Goal: Find specific page/section: Find specific page/section

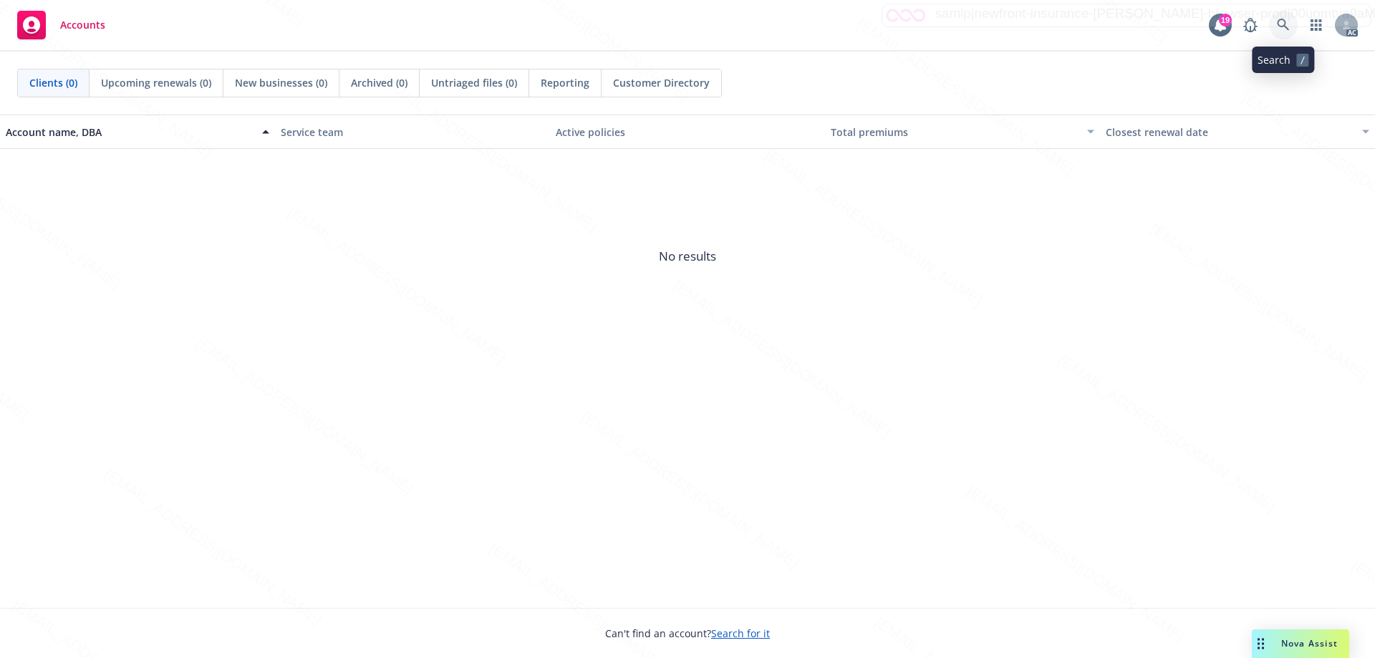
click at [1282, 27] on icon at bounding box center [1283, 25] width 12 height 12
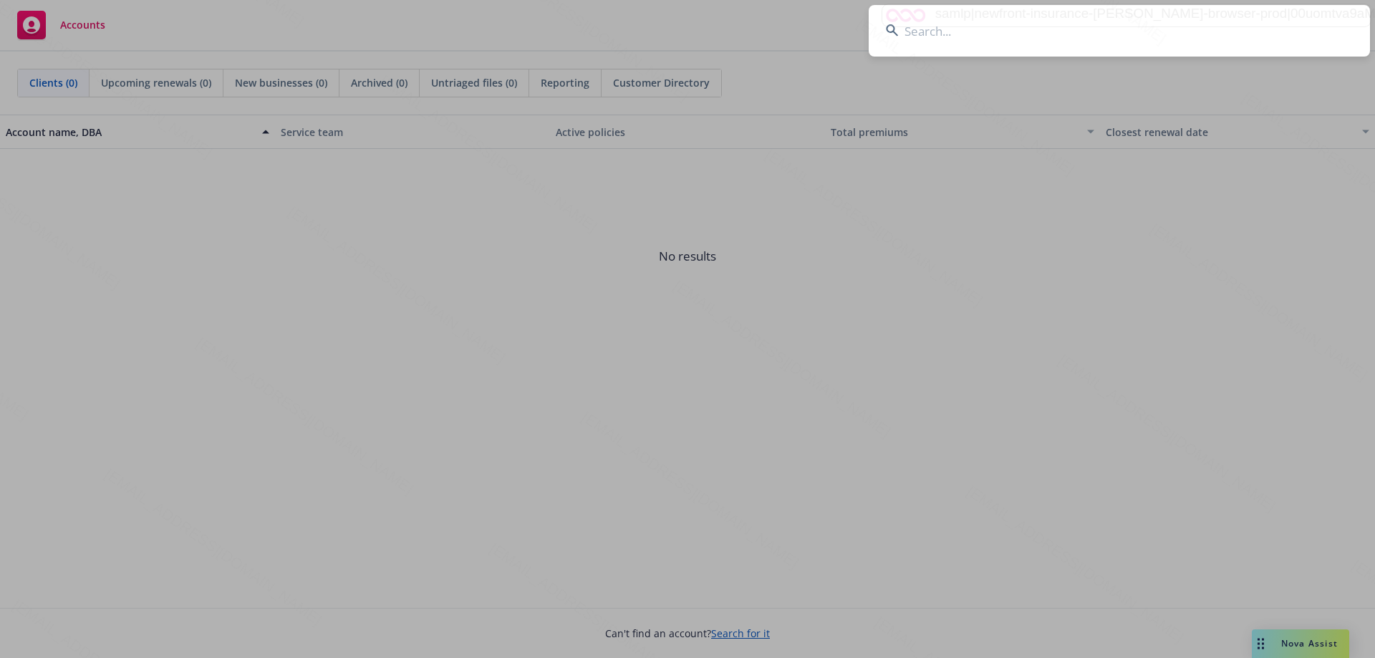
type input "[PERSON_NAME]"
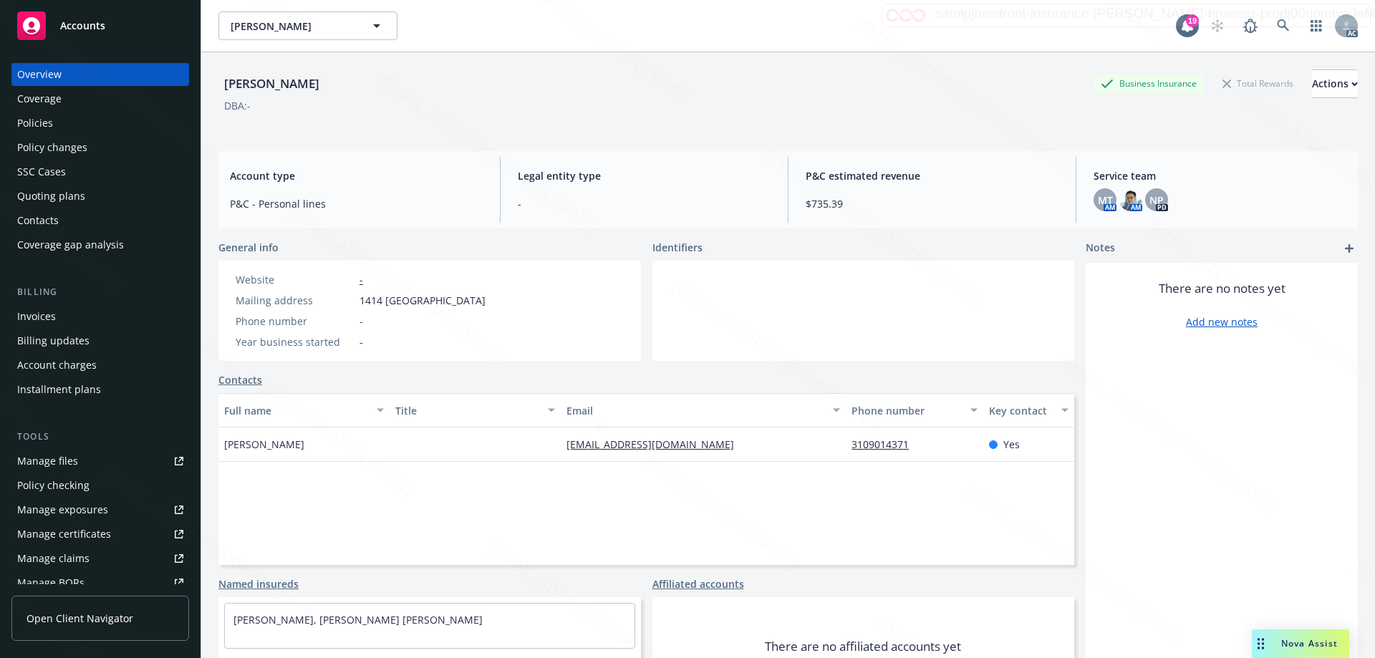
click at [45, 124] on div "Policies" at bounding box center [35, 123] width 36 height 23
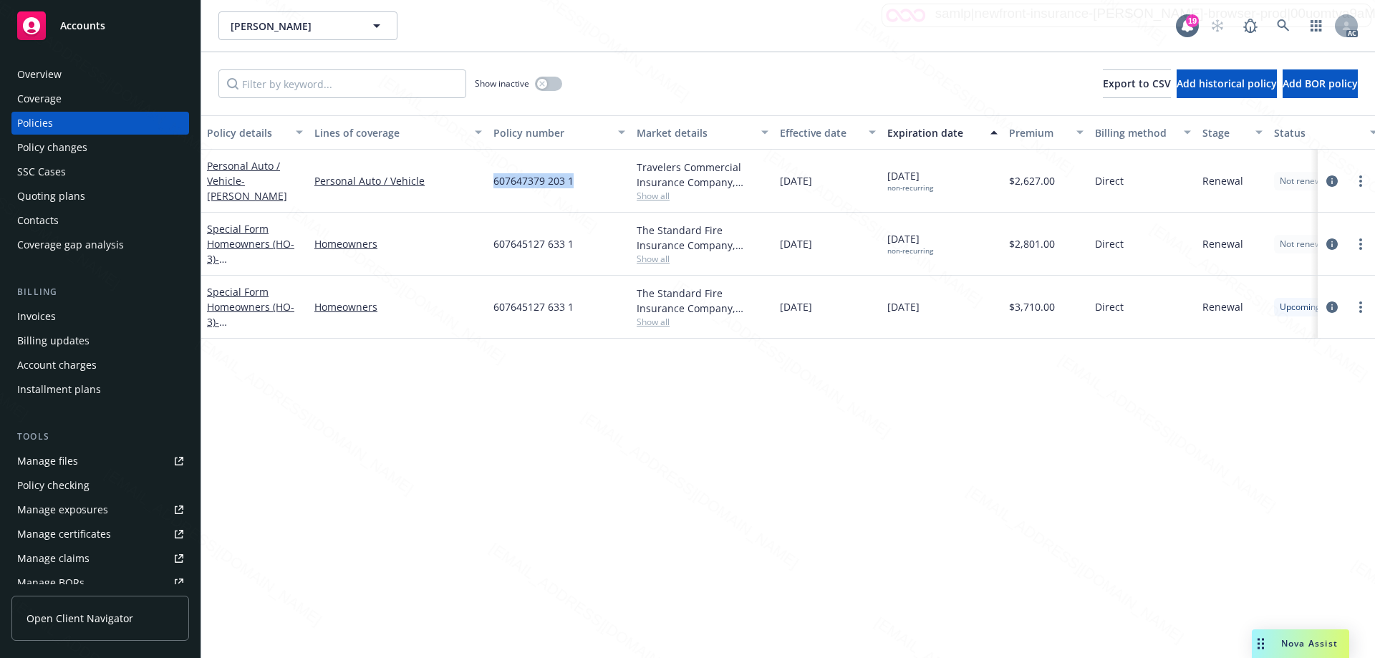
drag, startPoint x: 526, startPoint y: 177, endPoint x: 493, endPoint y: 191, distance: 35.9
click at [493, 191] on div "607647379 203 1" at bounding box center [559, 181] width 143 height 63
